Goal: Check status: Check status

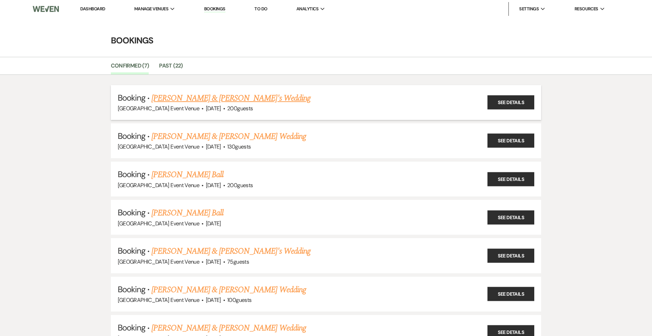
click at [216, 100] on link "[PERSON_NAME] & [PERSON_NAME]'s Wedding" at bounding box center [231, 98] width 159 height 12
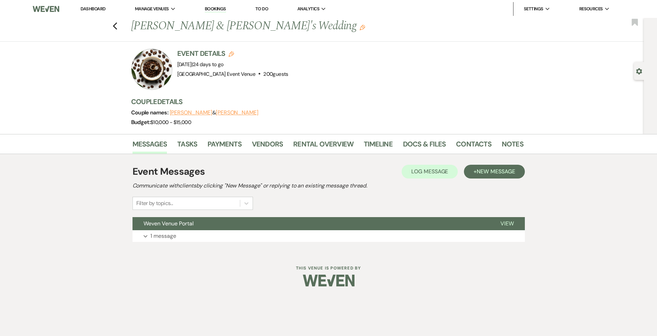
click at [213, 13] on li "Bookings" at bounding box center [215, 9] width 28 height 14
click at [208, 8] on link "Bookings" at bounding box center [215, 9] width 21 height 7
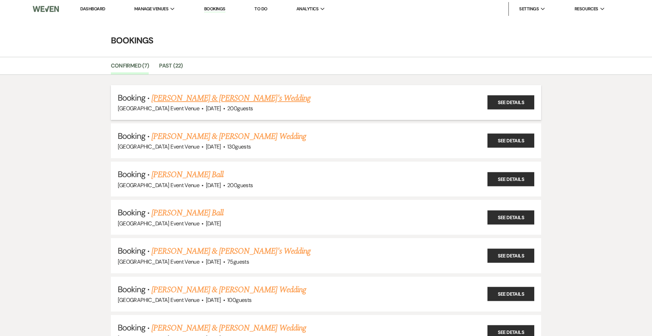
click at [192, 100] on link "[PERSON_NAME] & [PERSON_NAME]'s Wedding" at bounding box center [231, 98] width 159 height 12
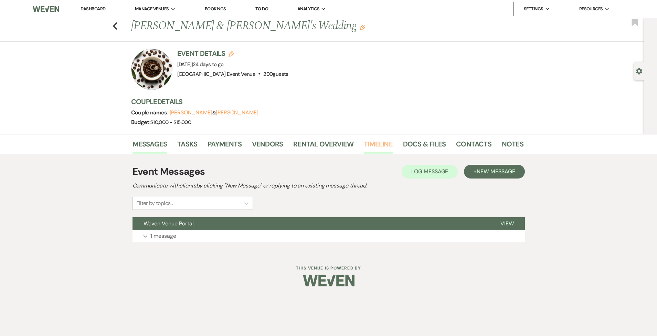
click at [381, 146] on link "Timeline" at bounding box center [378, 145] width 29 height 15
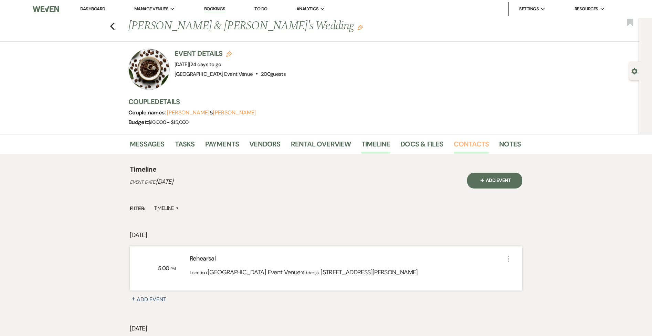
click at [476, 143] on link "Contacts" at bounding box center [471, 145] width 35 height 15
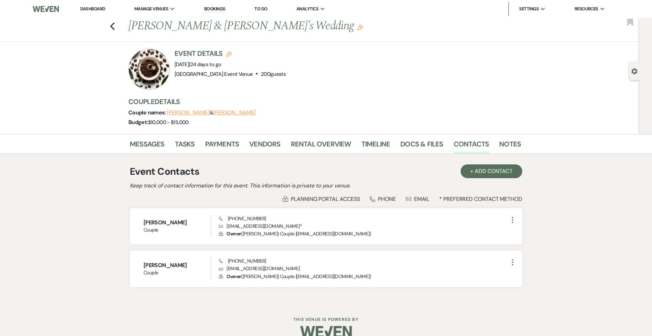
click at [215, 7] on link "Bookings" at bounding box center [214, 9] width 21 height 7
